Goal: Task Accomplishment & Management: Use online tool/utility

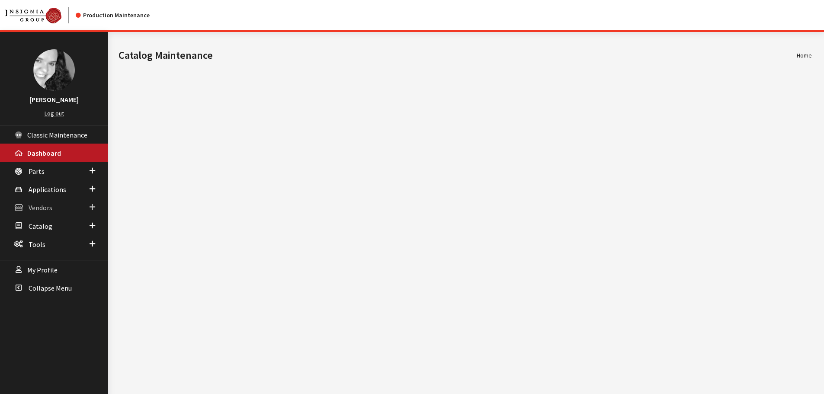
click at [43, 208] on span "Vendors" at bounding box center [41, 208] width 24 height 9
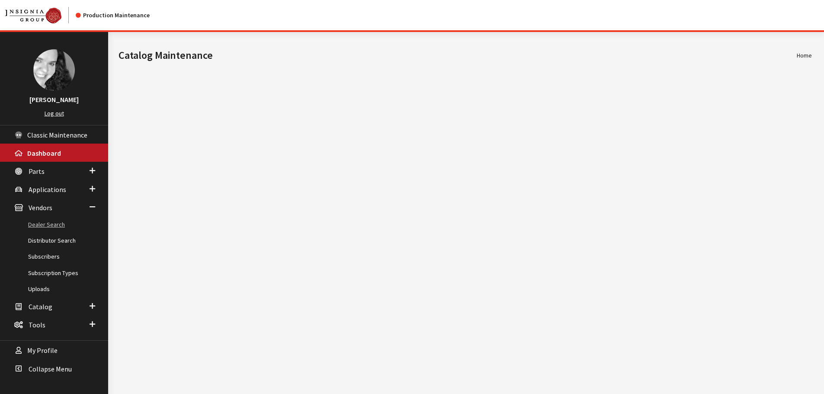
click at [46, 222] on link "Dealer Search" at bounding box center [54, 225] width 108 height 16
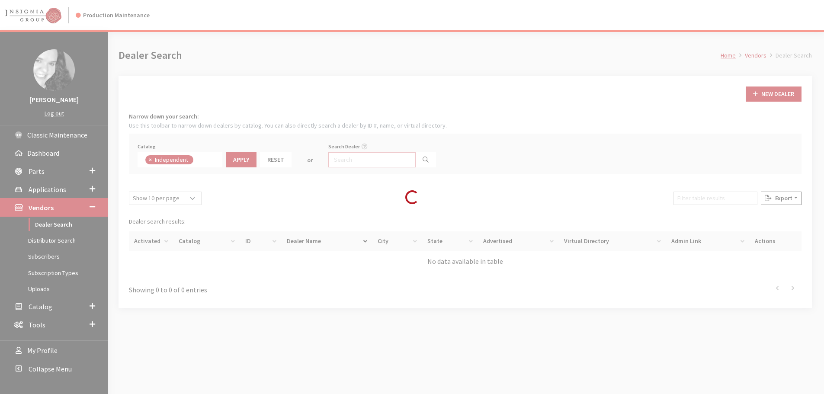
click at [343, 156] on input "Search Dealer" at bounding box center [371, 159] width 87 height 15
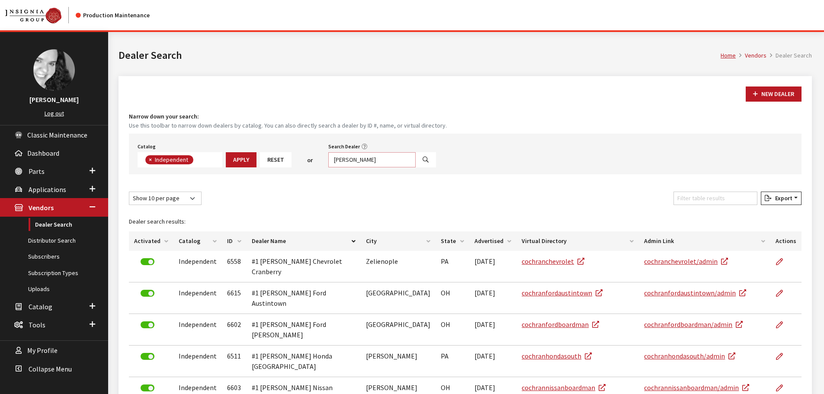
type input "[PERSON_NAME]"
select select
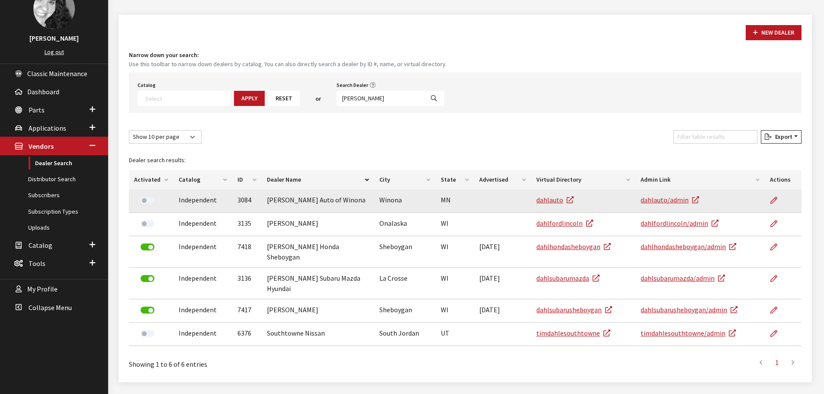
scroll to position [70, 0]
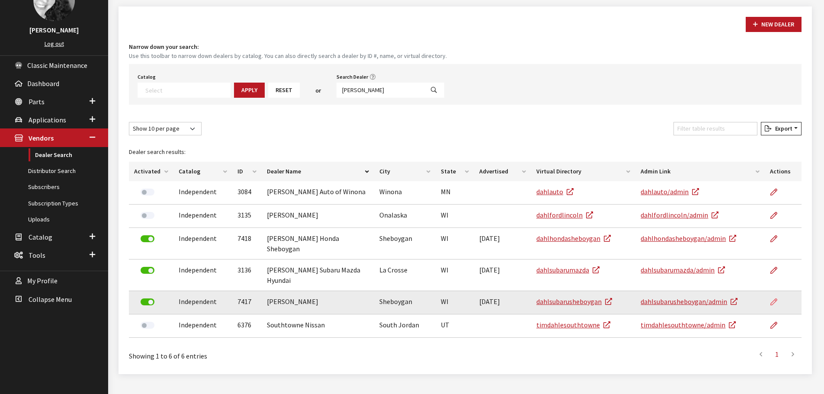
click at [777, 299] on icon at bounding box center [774, 302] width 7 height 7
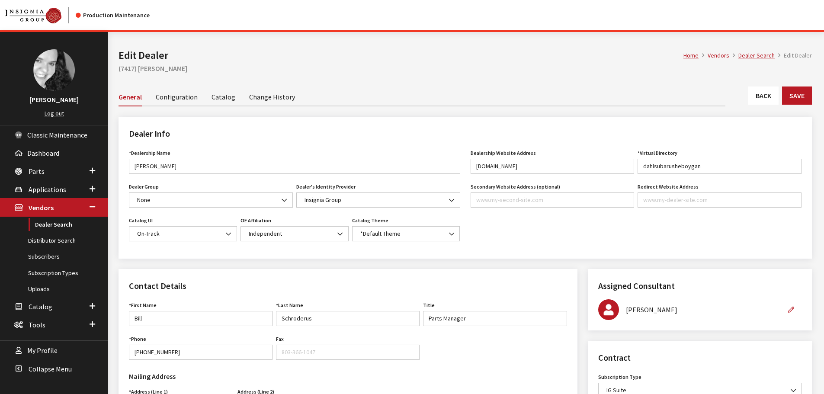
click at [224, 93] on link "Catalog" at bounding box center [224, 96] width 24 height 18
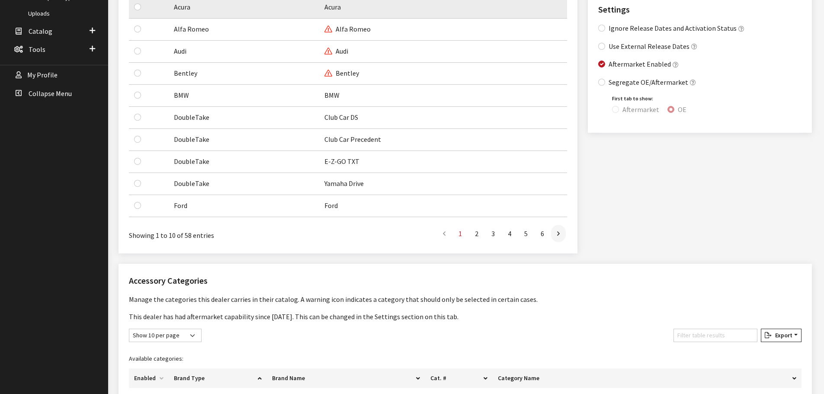
scroll to position [389, 0]
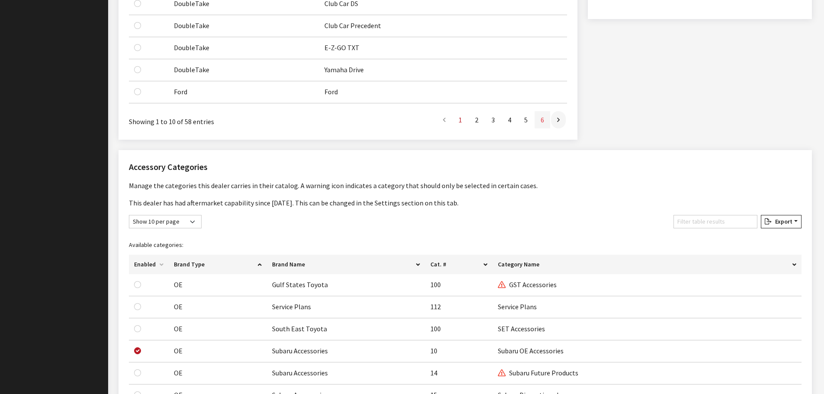
click at [545, 117] on link "6" at bounding box center [543, 119] width 16 height 17
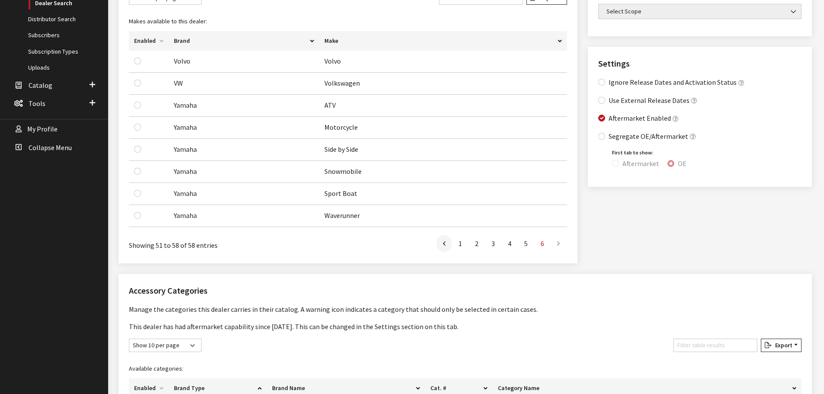
scroll to position [173, 0]
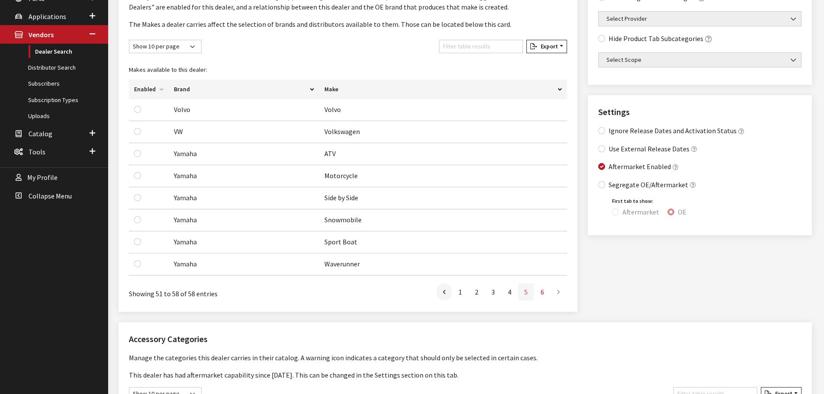
click at [528, 294] on link "5" at bounding box center [526, 291] width 16 height 17
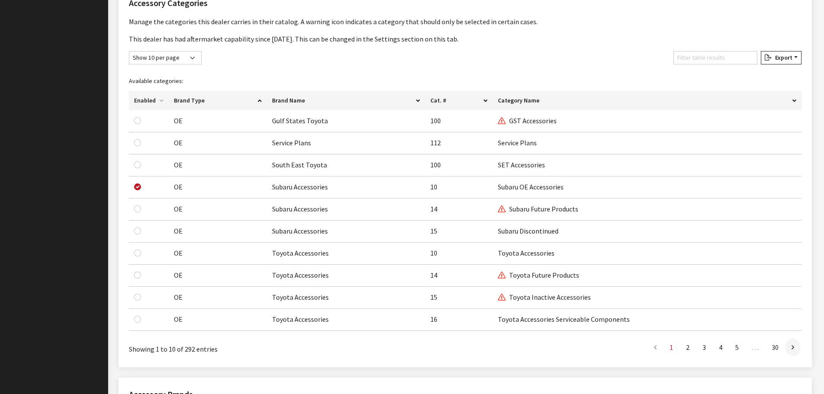
scroll to position [563, 0]
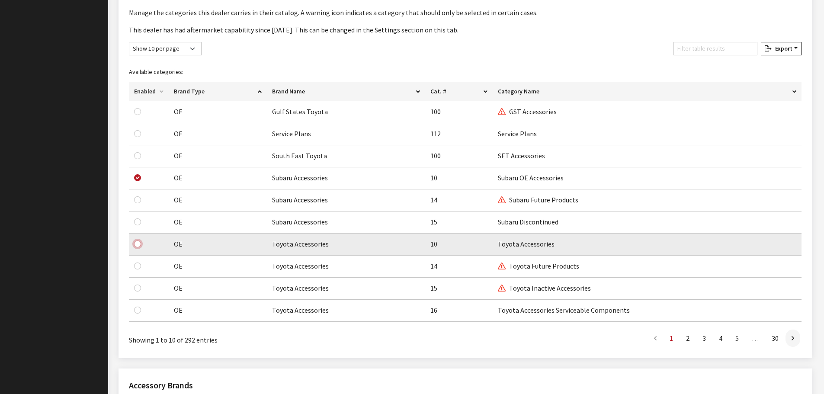
click at [137, 244] on input "checkbox" at bounding box center [137, 244] width 7 height 7
checkbox input "true"
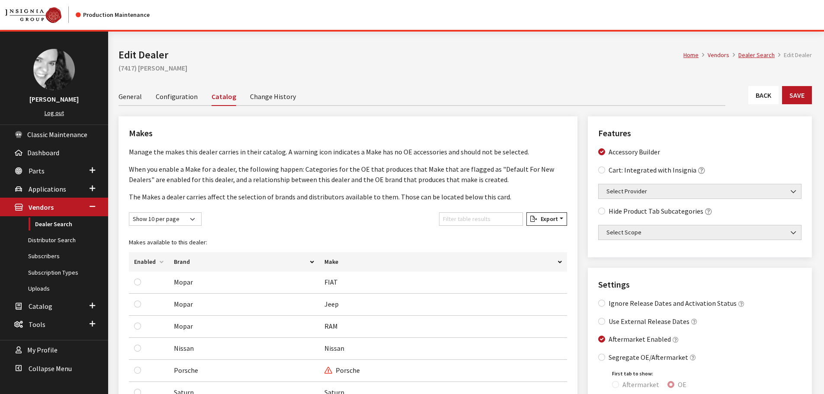
scroll to position [0, 0]
click at [795, 92] on button "Save" at bounding box center [797, 96] width 30 height 18
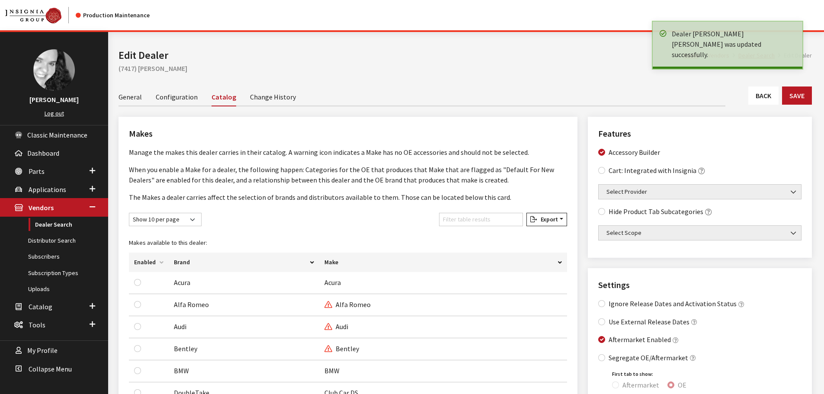
click at [763, 95] on link "Back" at bounding box center [764, 96] width 30 height 18
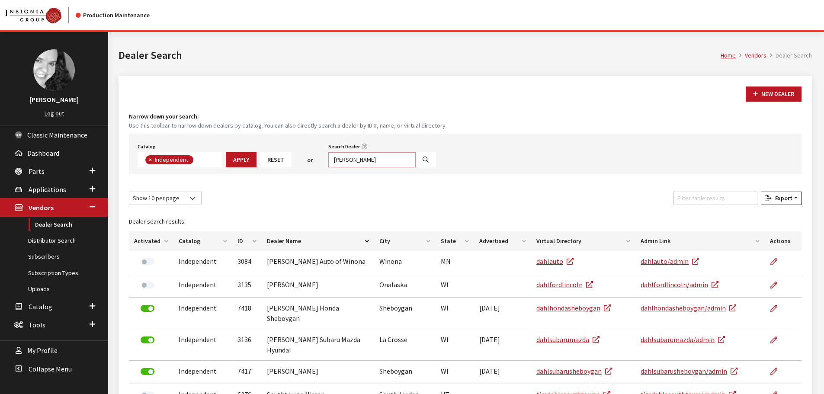
click at [353, 162] on input "dahl" at bounding box center [371, 159] width 87 height 15
type input "elco"
select select
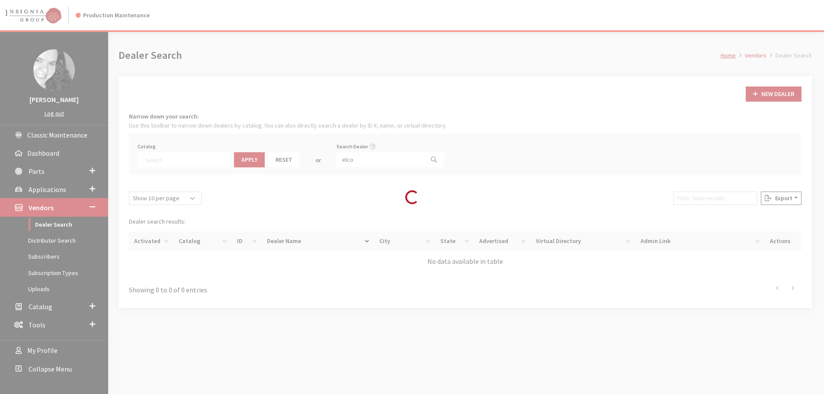
scroll to position [90, 0]
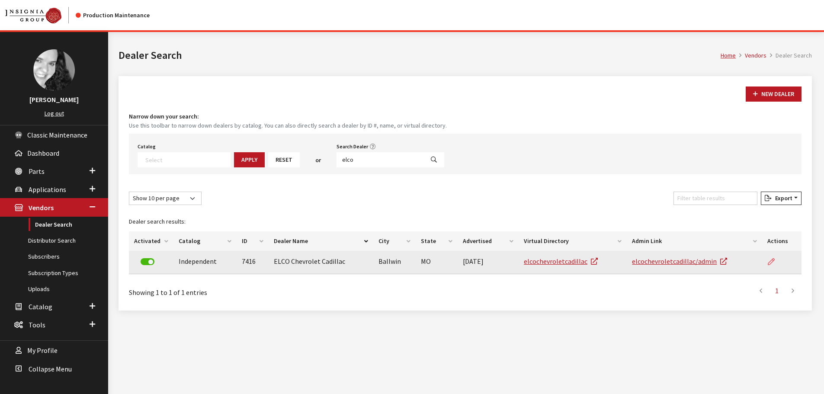
click at [773, 261] on icon at bounding box center [771, 262] width 7 height 7
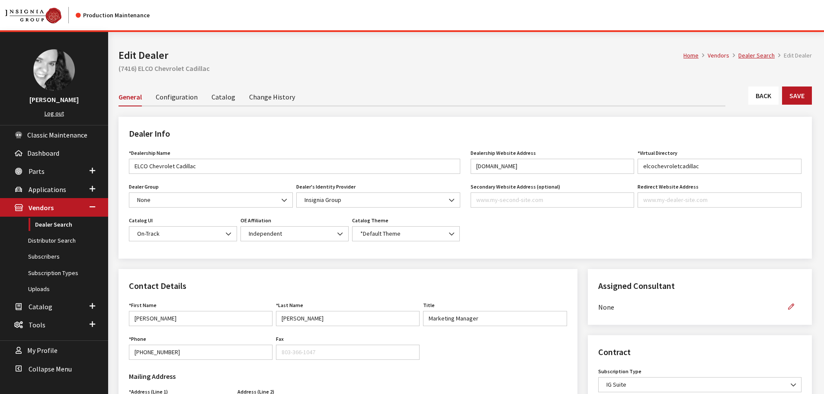
click at [217, 97] on link "Catalog" at bounding box center [224, 96] width 24 height 18
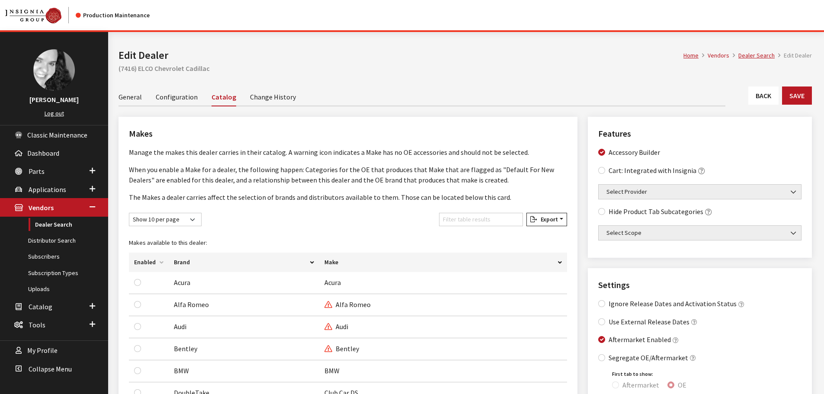
click at [767, 95] on link "Back" at bounding box center [764, 96] width 30 height 18
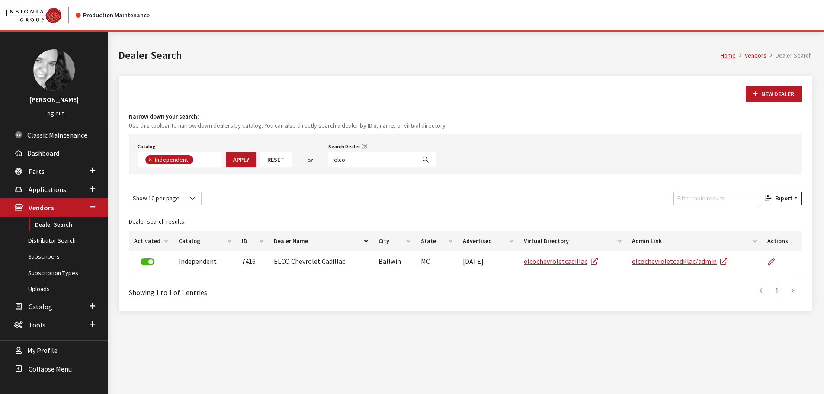
scroll to position [63, 0]
click at [348, 163] on input "elco" at bounding box center [371, 159] width 87 height 15
type input "lake norm"
select select
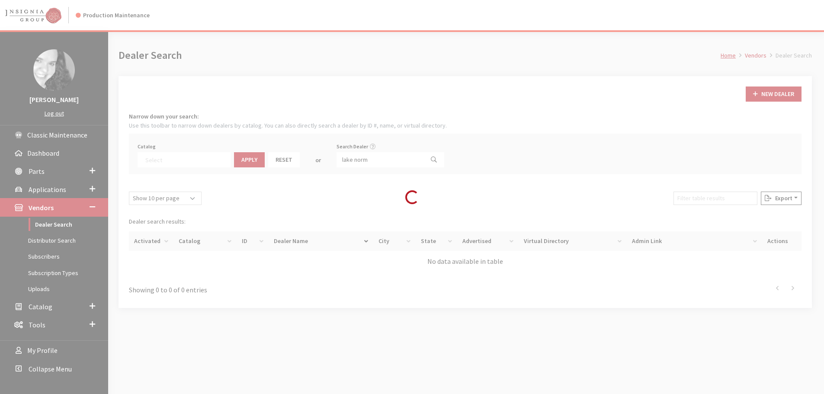
scroll to position [90, 0]
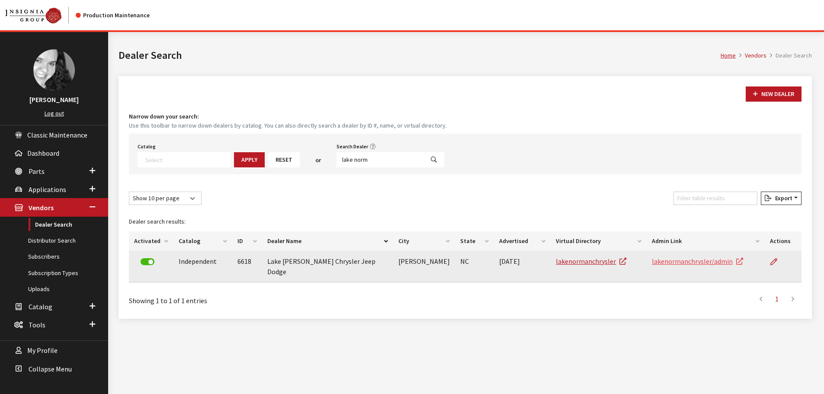
click at [682, 264] on link "lakenormanchrysler/admin" at bounding box center [697, 261] width 91 height 9
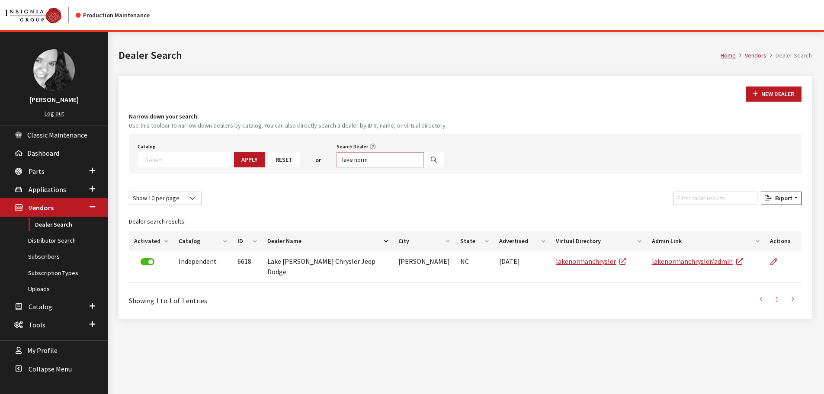
click at [363, 160] on input "lake norm" at bounding box center [380, 159] width 87 height 15
type input "dahl"
select select
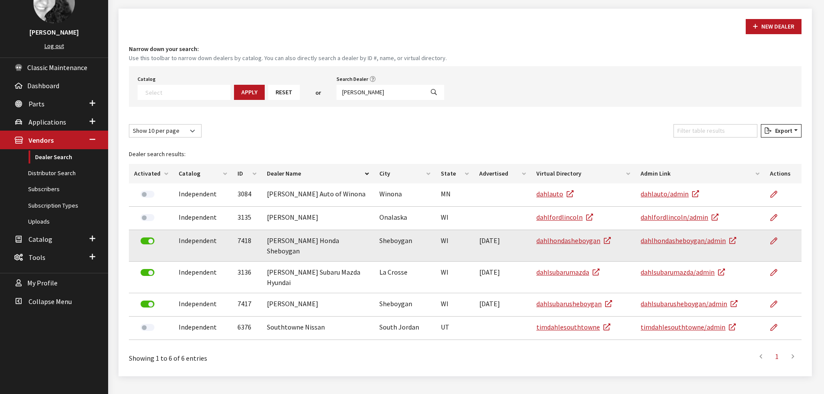
scroll to position [70, 0]
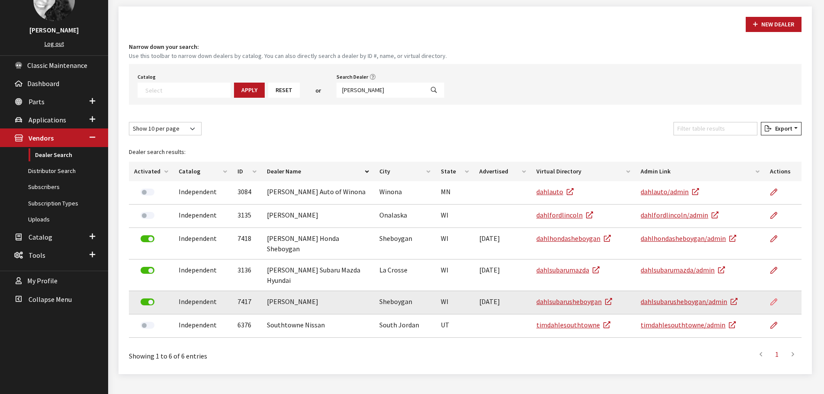
click at [775, 299] on icon at bounding box center [774, 302] width 7 height 7
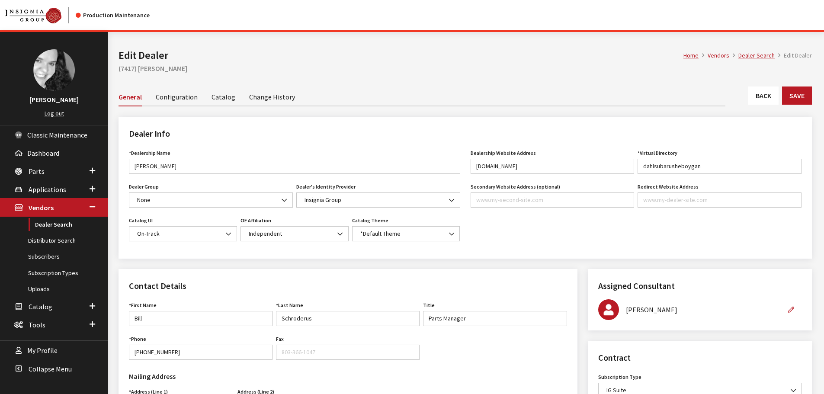
click at [547, 201] on input "Secondary Website Address (optional)" at bounding box center [553, 200] width 164 height 15
type input "[DOMAIN_NAME]"
click at [799, 98] on button "Save" at bounding box center [797, 96] width 30 height 18
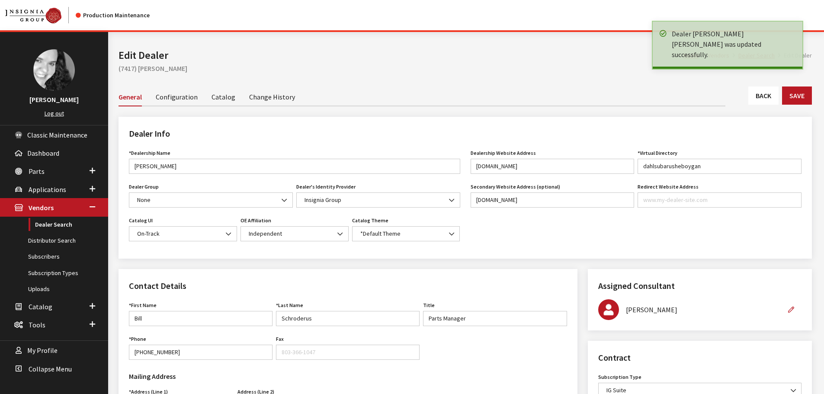
click at [757, 94] on link "Back" at bounding box center [764, 96] width 30 height 18
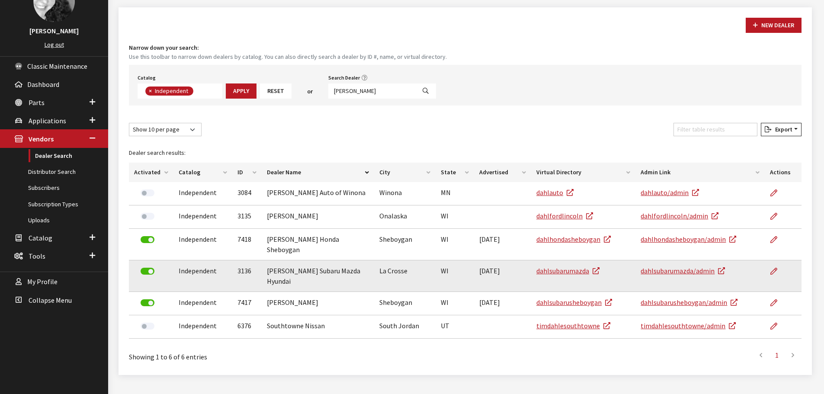
scroll to position [70, 0]
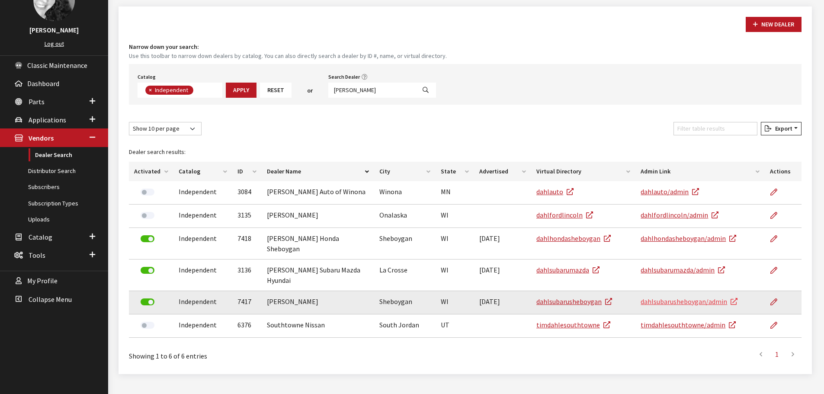
click at [673, 297] on link "dahlsubarusheboygan/admin" at bounding box center [689, 301] width 97 height 9
click at [585, 297] on link "dahlsubarusheboygan" at bounding box center [575, 301] width 76 height 9
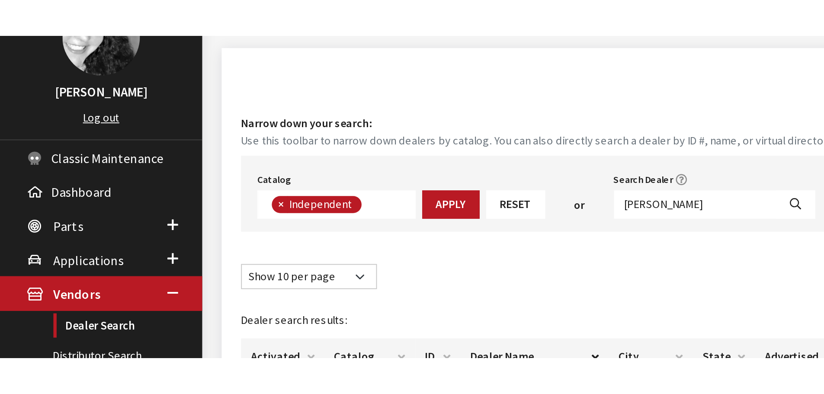
scroll to position [63, 0]
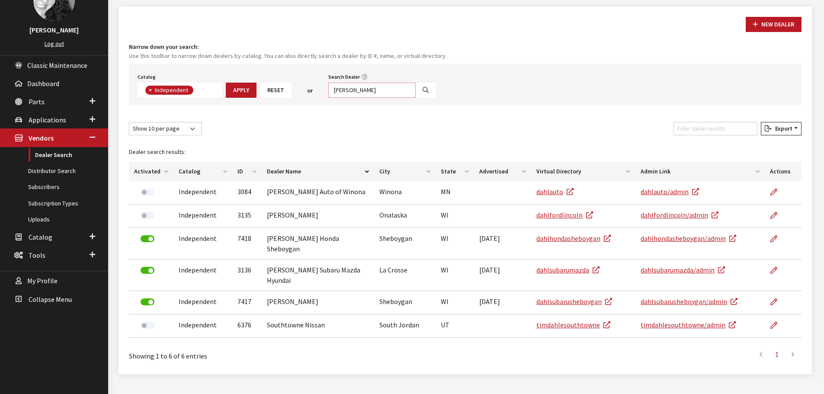
click at [347, 88] on input "[PERSON_NAME]" at bounding box center [371, 90] width 87 height 15
click at [38, 105] on span "Parts" at bounding box center [37, 101] width 16 height 9
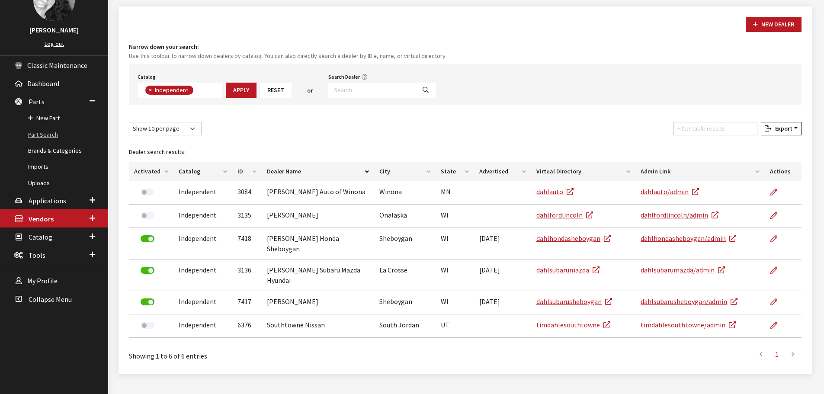
click at [47, 138] on link "Part Search" at bounding box center [54, 135] width 108 height 16
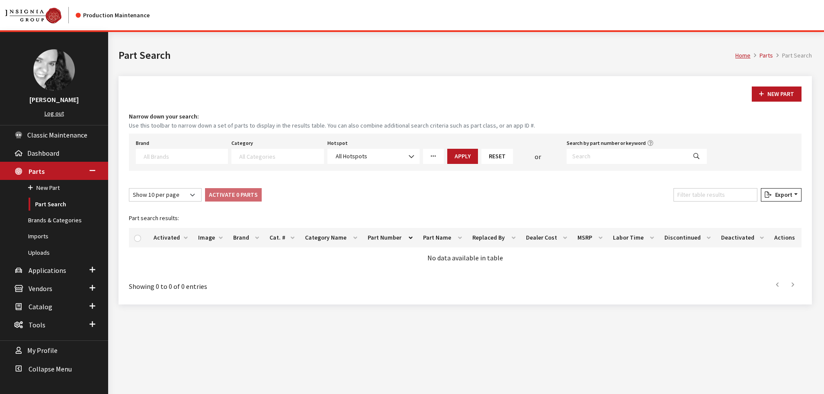
select select
click at [620, 158] on input "Search by part number or keyword" at bounding box center [627, 156] width 120 height 15
paste input "NZ6Z1613086BA"
type input "NZ6Z1613086BA"
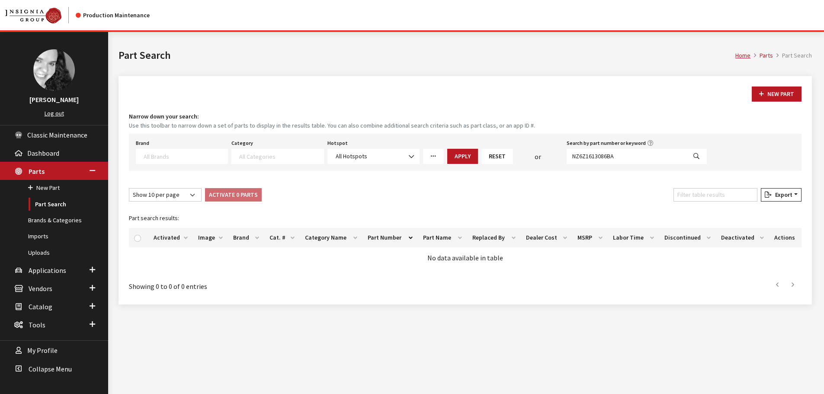
select select
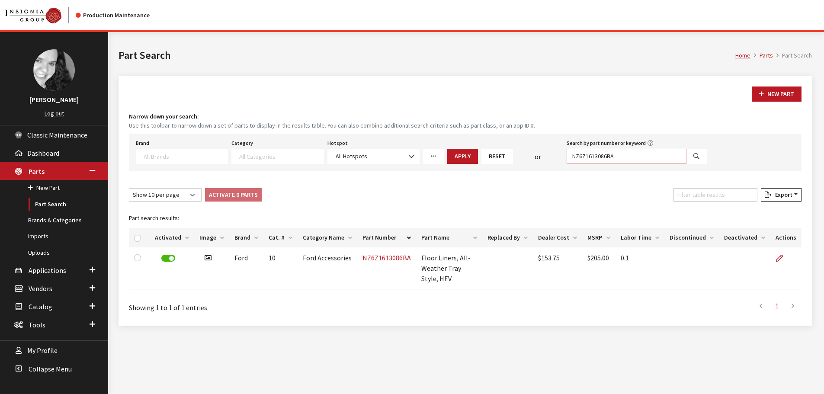
click at [606, 155] on input "NZ6Z1613086BA" at bounding box center [627, 156] width 120 height 15
paste input "MB5Z7813086AC"
type input "MB5Z7813086AC"
select select
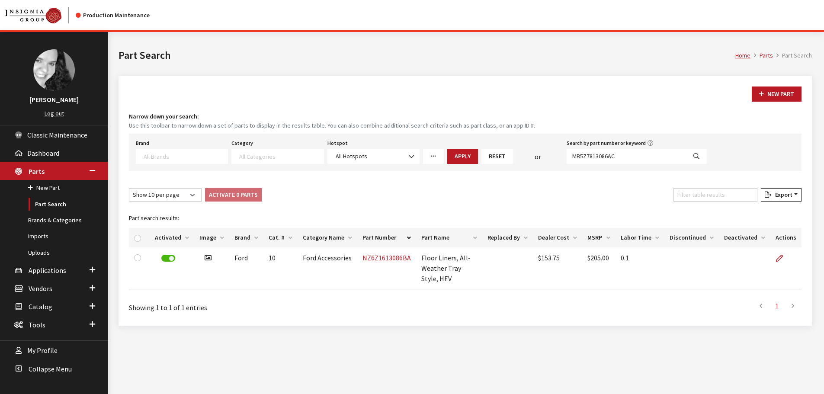
select select
